Goal: Communication & Community: Answer question/provide support

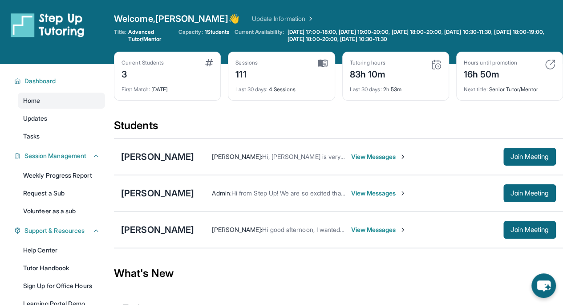
click at [177, 227] on div "[PERSON_NAME]" at bounding box center [157, 229] width 73 height 12
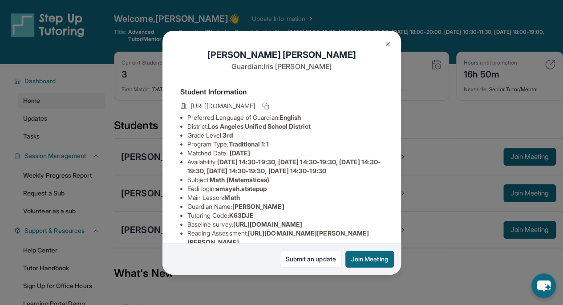
click at [385, 44] on img at bounding box center [387, 44] width 7 height 7
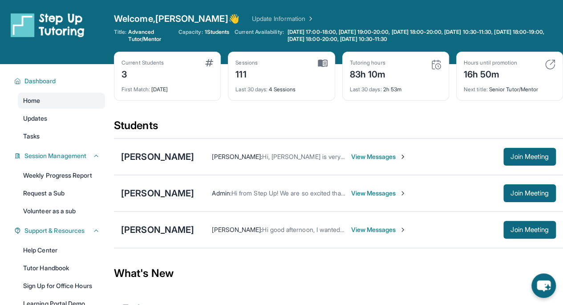
click at [378, 37] on span "[DATE] 17:00-18:00, [DATE] 19:00-20:00, [DATE] 18:00-20:00, [DATE] 10:30-11:30,…" at bounding box center [425, 35] width 274 height 14
click at [162, 231] on div "[PERSON_NAME]" at bounding box center [157, 229] width 73 height 12
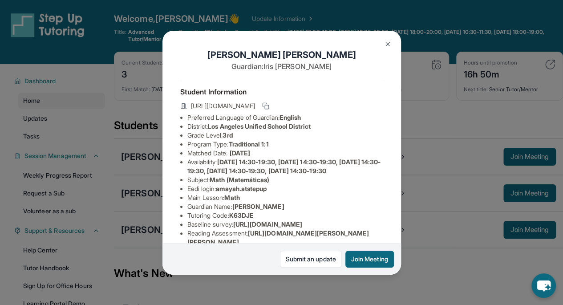
click at [387, 45] on img at bounding box center [387, 44] width 7 height 7
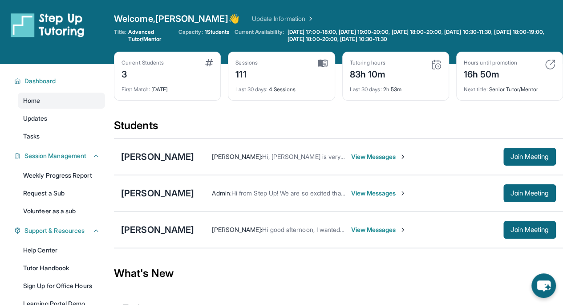
click at [366, 223] on div "[PERSON_NAME] : Hi good afternoon, I wanted to see if we may set an earlier tim…" at bounding box center [375, 230] width 362 height 18
click at [366, 225] on span "View Messages" at bounding box center [379, 229] width 56 height 9
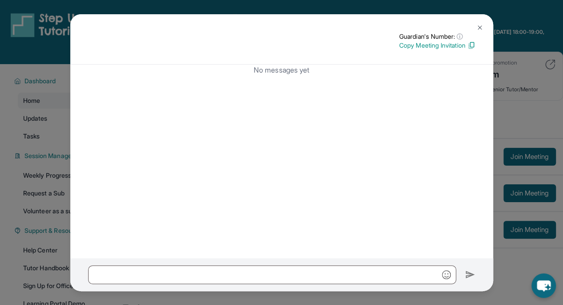
click at [482, 30] on img at bounding box center [479, 27] width 7 height 7
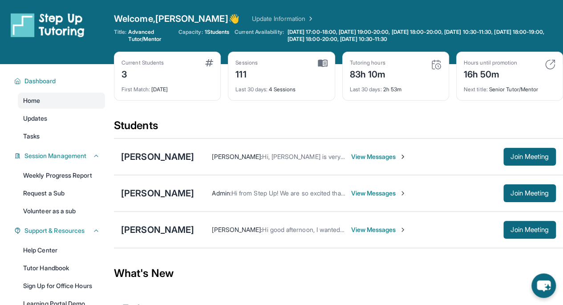
click at [316, 232] on div "[PERSON_NAME] : Hi good afternoon, I wanted to see if we may set an earlier tim…" at bounding box center [279, 229] width 134 height 9
click at [369, 223] on div "[PERSON_NAME] : Hi good afternoon, I wanted to see if we may set an earlier tim…" at bounding box center [375, 230] width 362 height 18
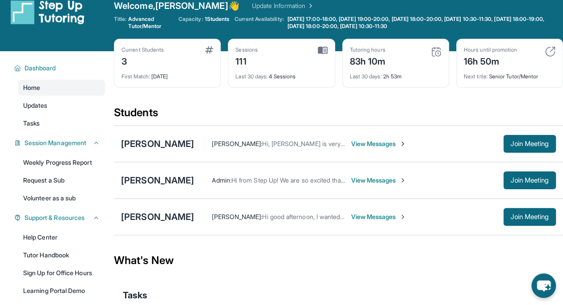
scroll to position [13, 0]
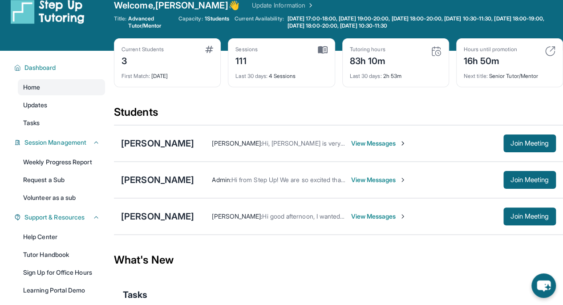
click at [379, 218] on span "View Messages" at bounding box center [379, 216] width 56 height 9
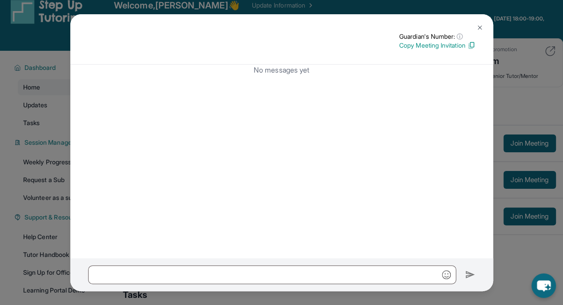
click at [479, 28] on img at bounding box center [479, 27] width 7 height 7
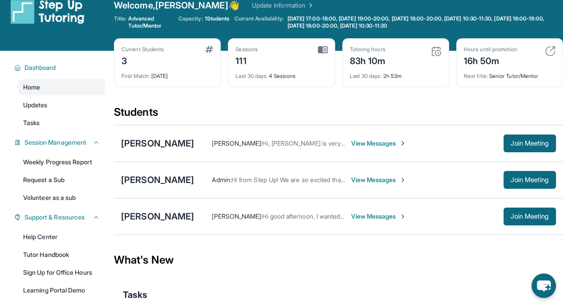
click at [321, 18] on span "[DATE] 17:00-18:00, [DATE] 19:00-20:00, [DATE] 18:00-20:00, [DATE] 10:30-11:30,…" at bounding box center [425, 22] width 274 height 14
